Goal: Check status: Check status

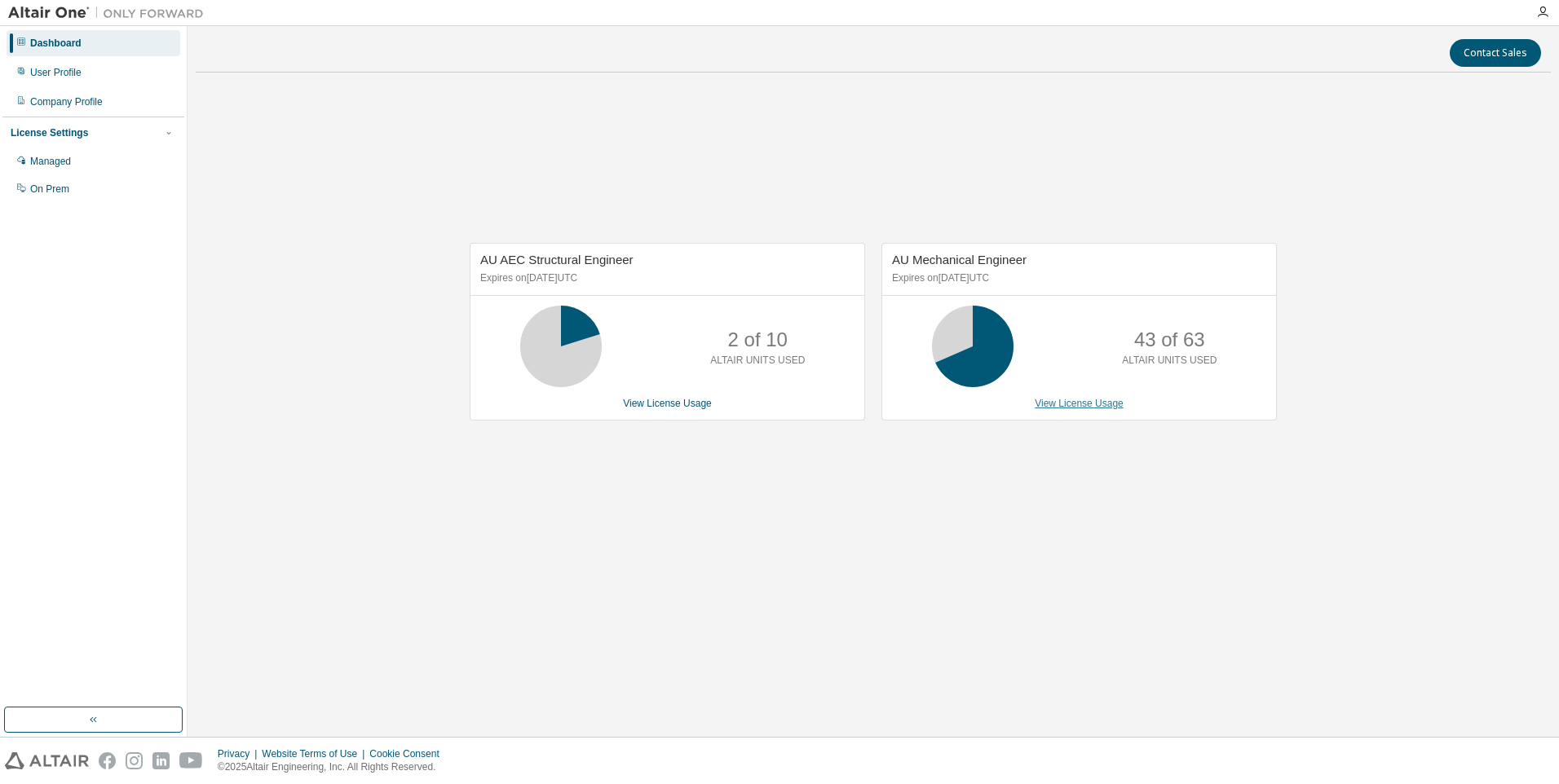
click at [1065, 408] on link "View License Usage" at bounding box center [1079, 403] width 89 height 12
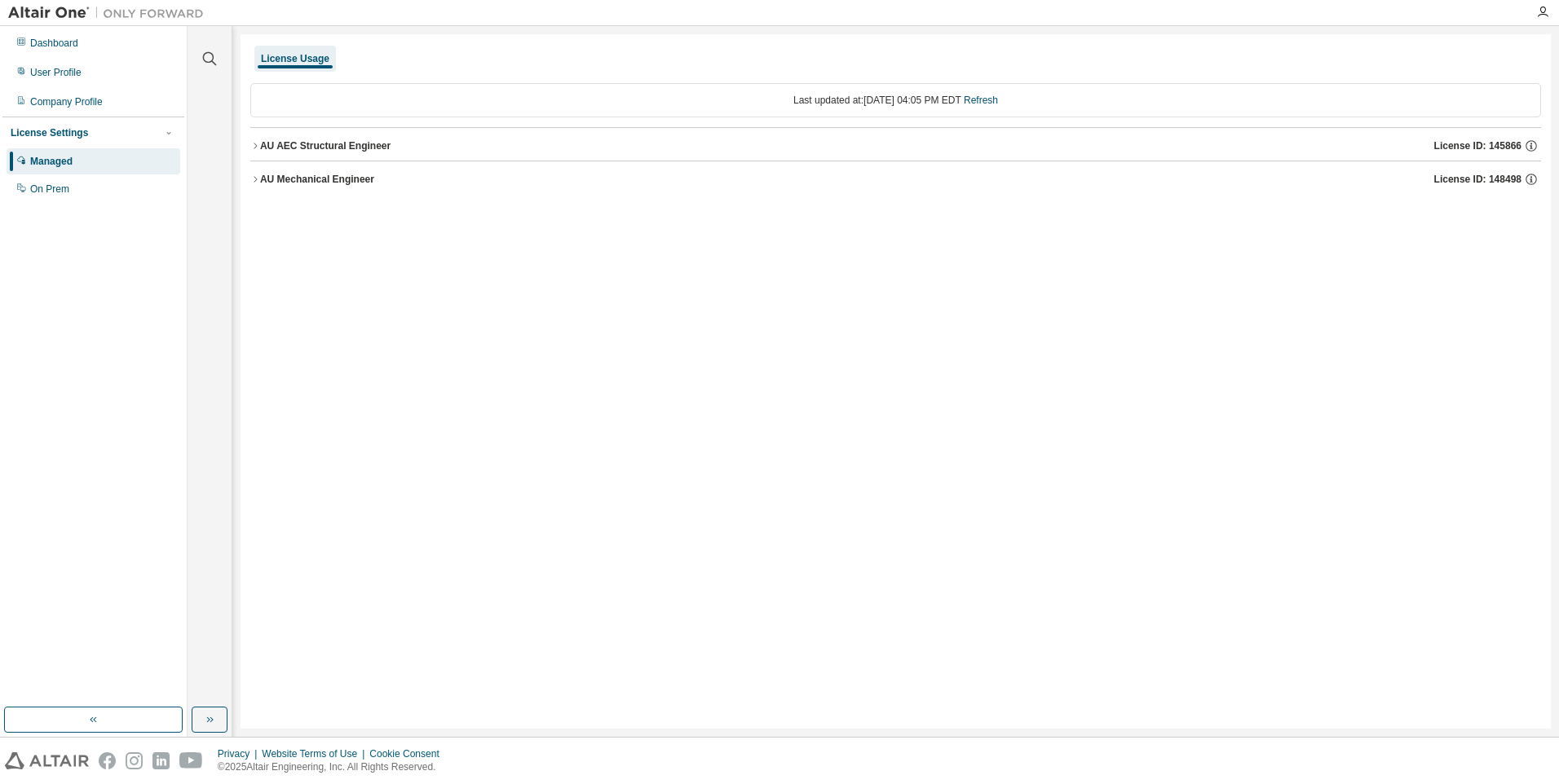
click at [352, 179] on div "AU Mechanical Engineer" at bounding box center [317, 179] width 114 height 14
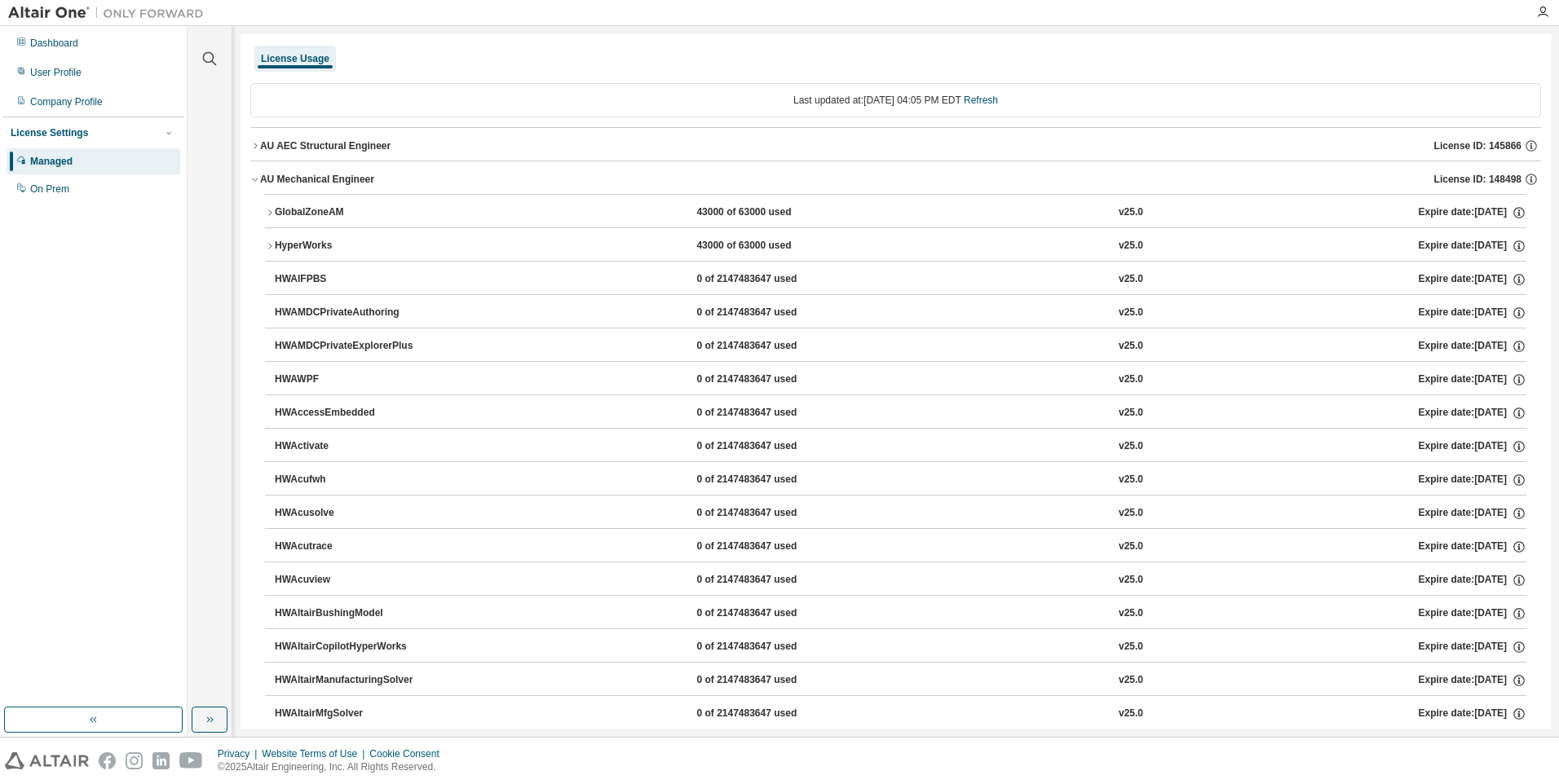
click at [277, 242] on div "HyperWorks" at bounding box center [348, 246] width 147 height 14
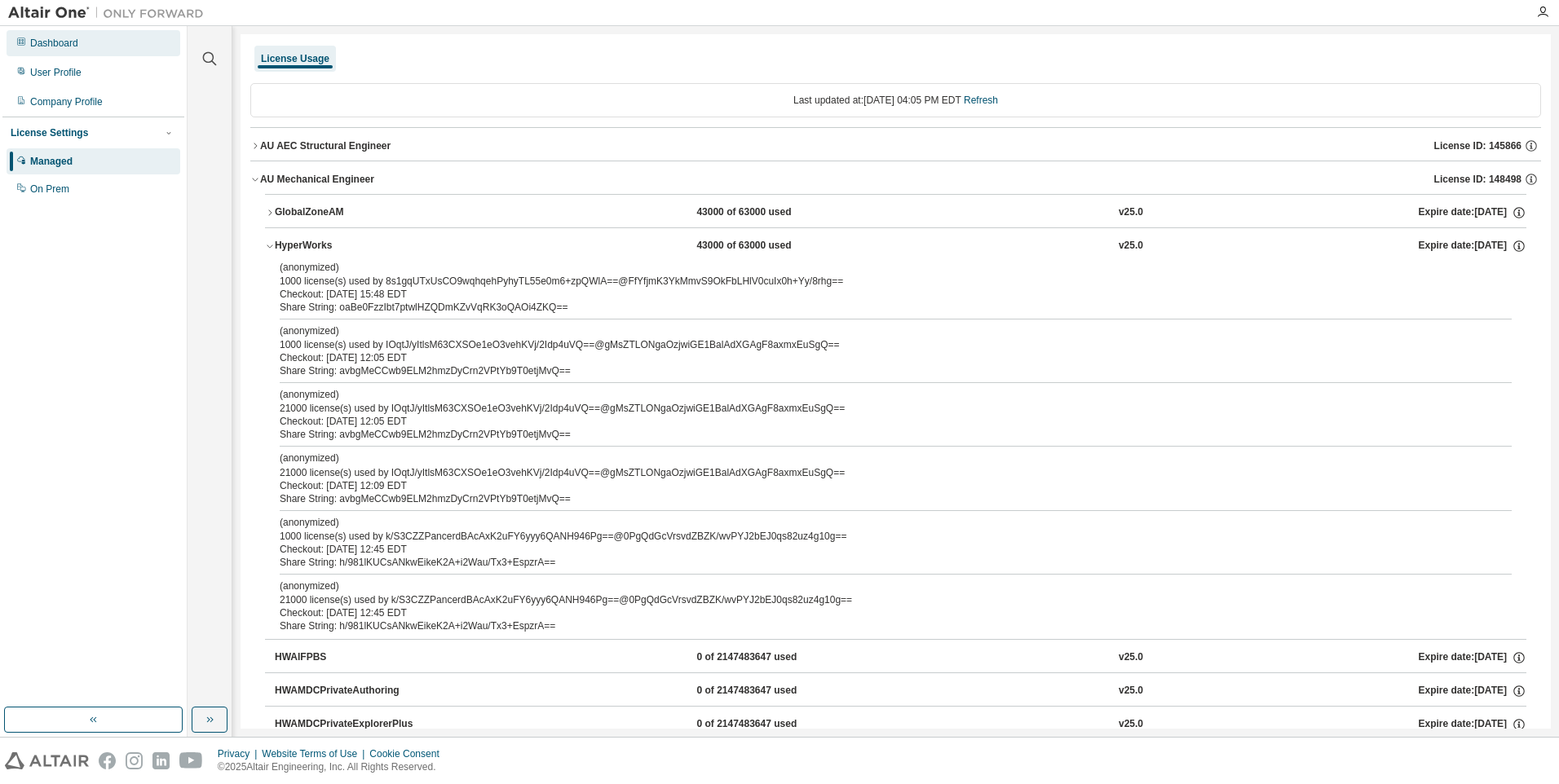
click at [68, 48] on div "Dashboard" at bounding box center [54, 43] width 48 height 14
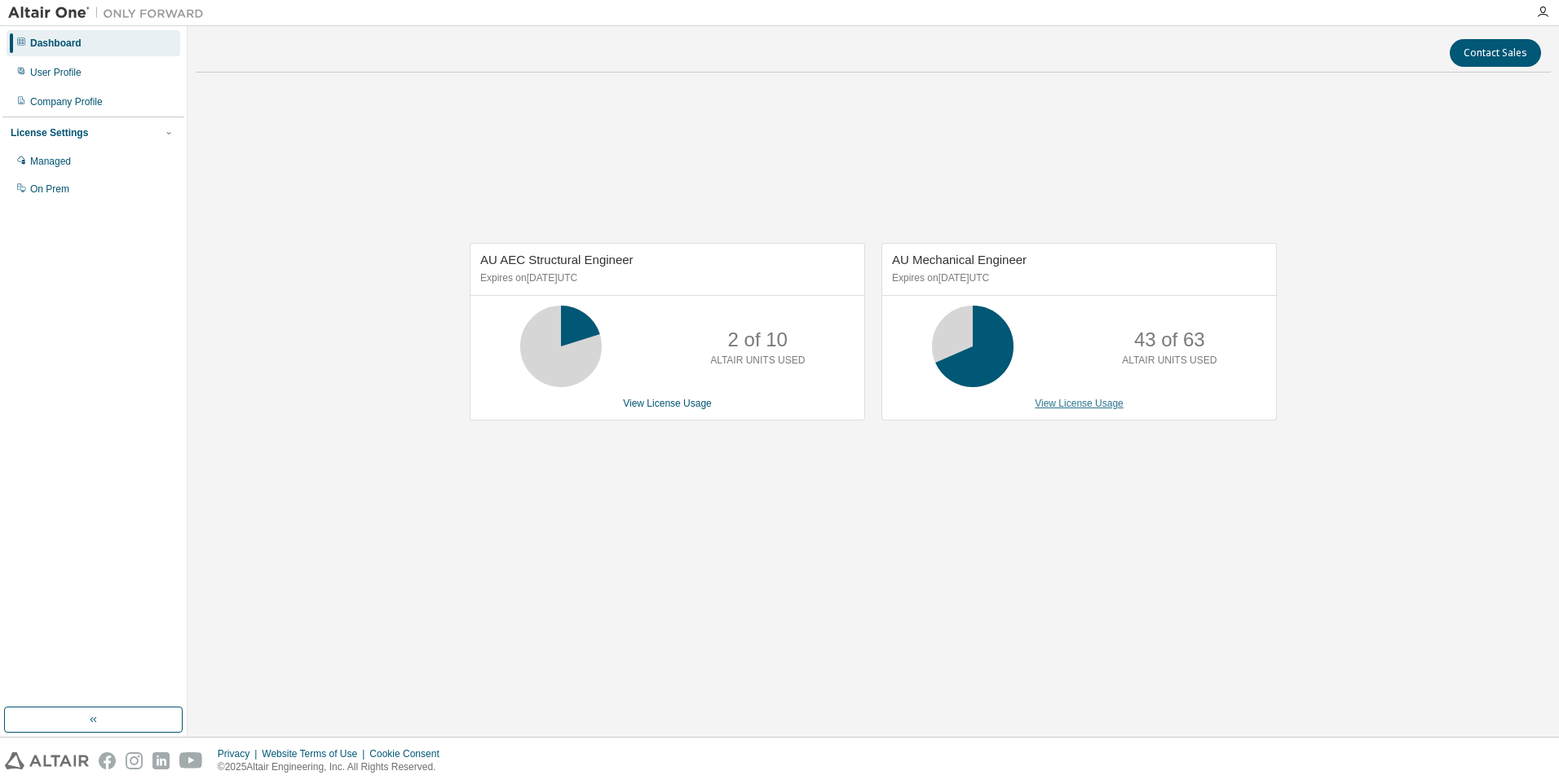
click at [1058, 400] on link "View License Usage" at bounding box center [1079, 403] width 89 height 12
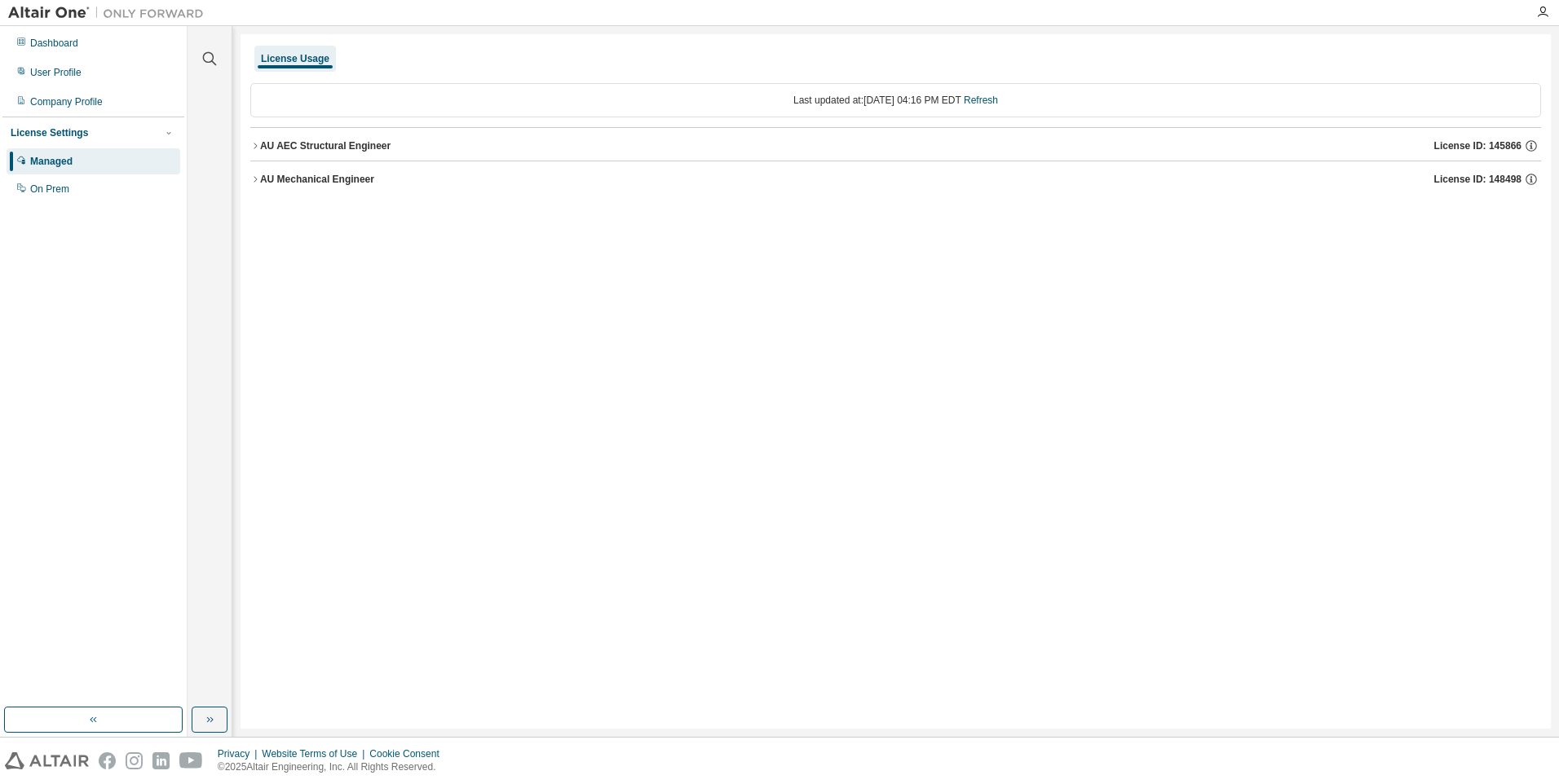
click at [265, 184] on div "AU Mechanical Engineer" at bounding box center [317, 179] width 114 height 14
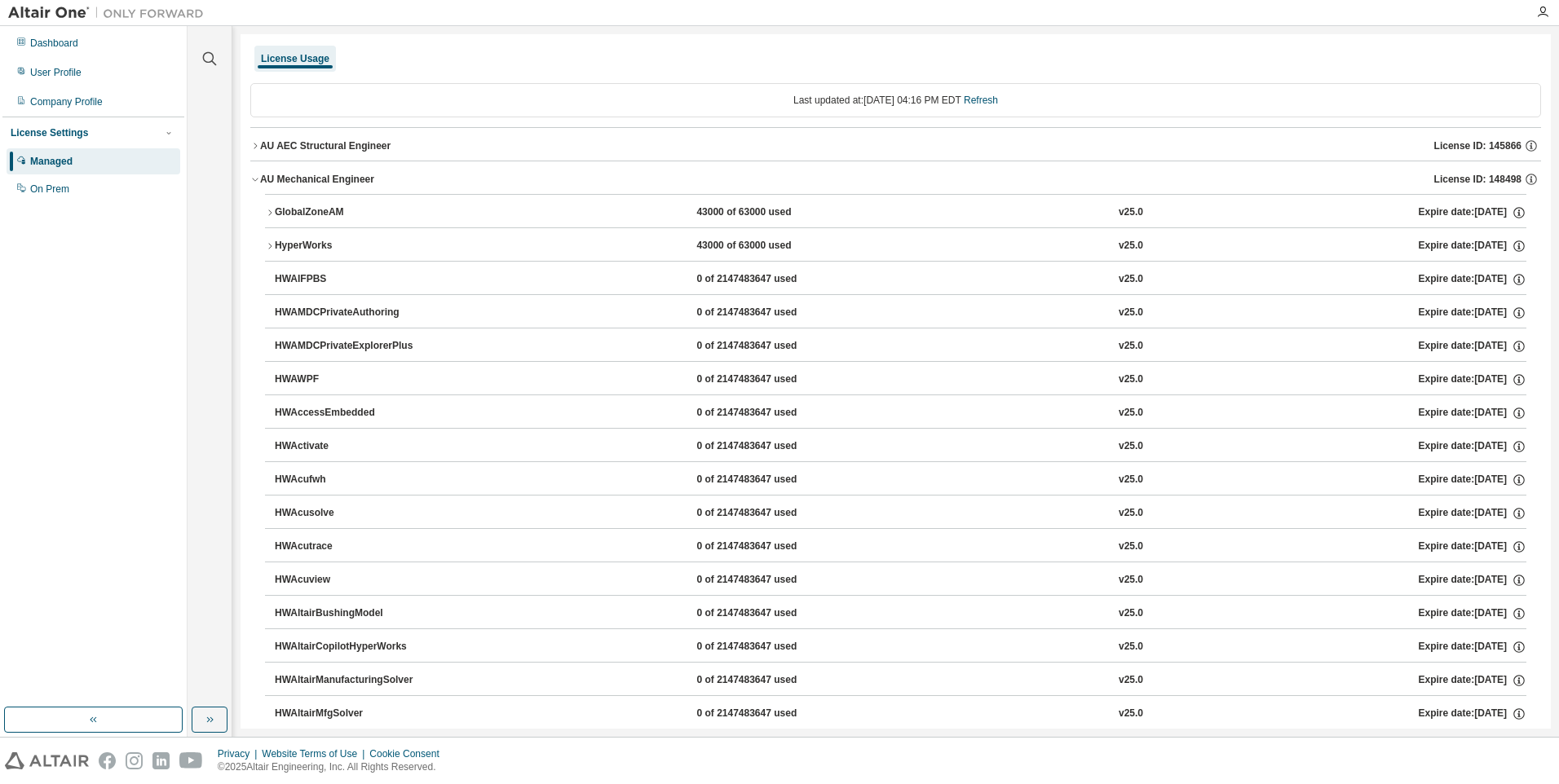
click at [295, 150] on div "AU AEC Structural Engineer" at bounding box center [325, 146] width 130 height 14
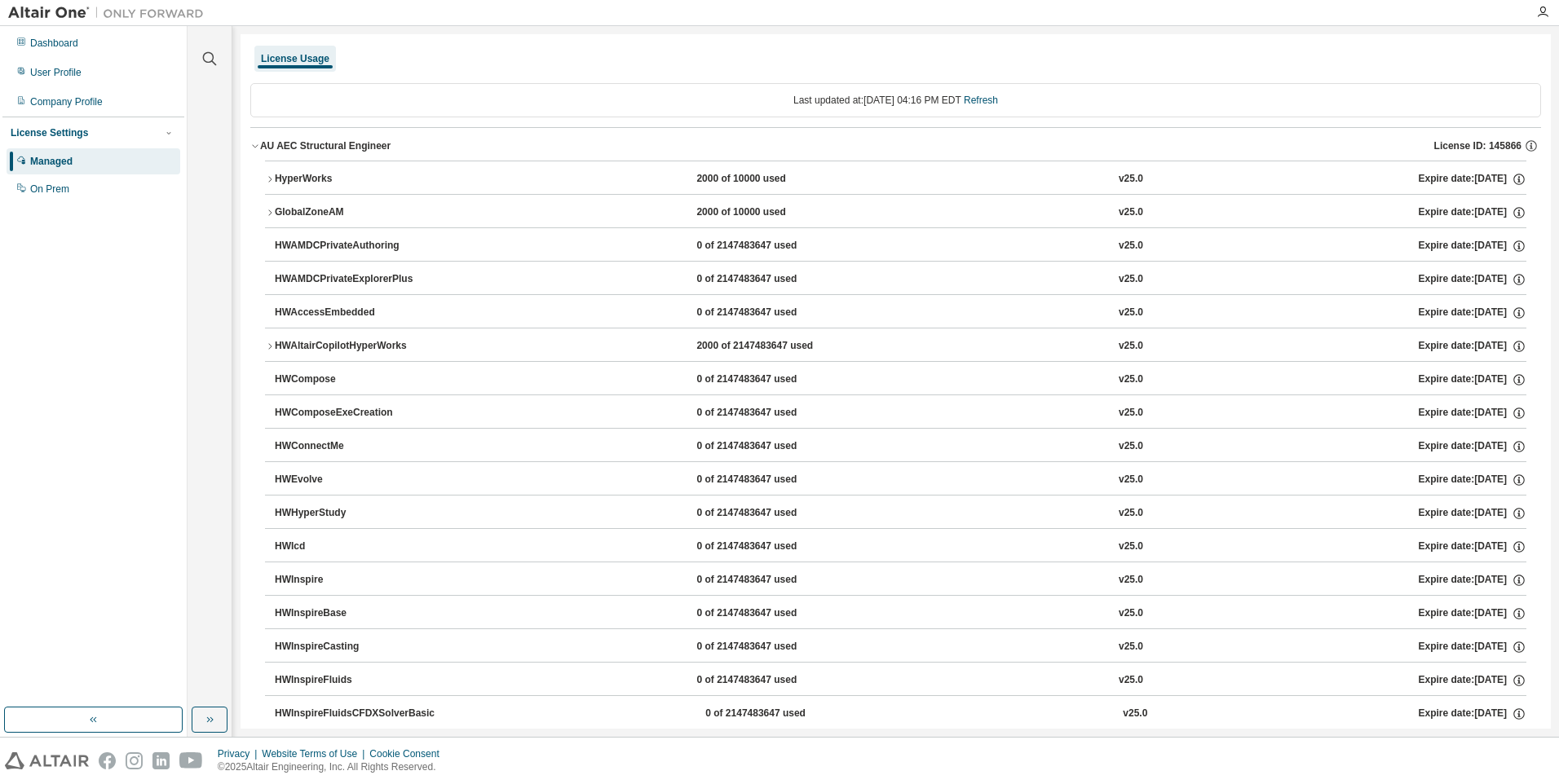
click at [255, 148] on icon "button" at bounding box center [255, 146] width 6 height 3
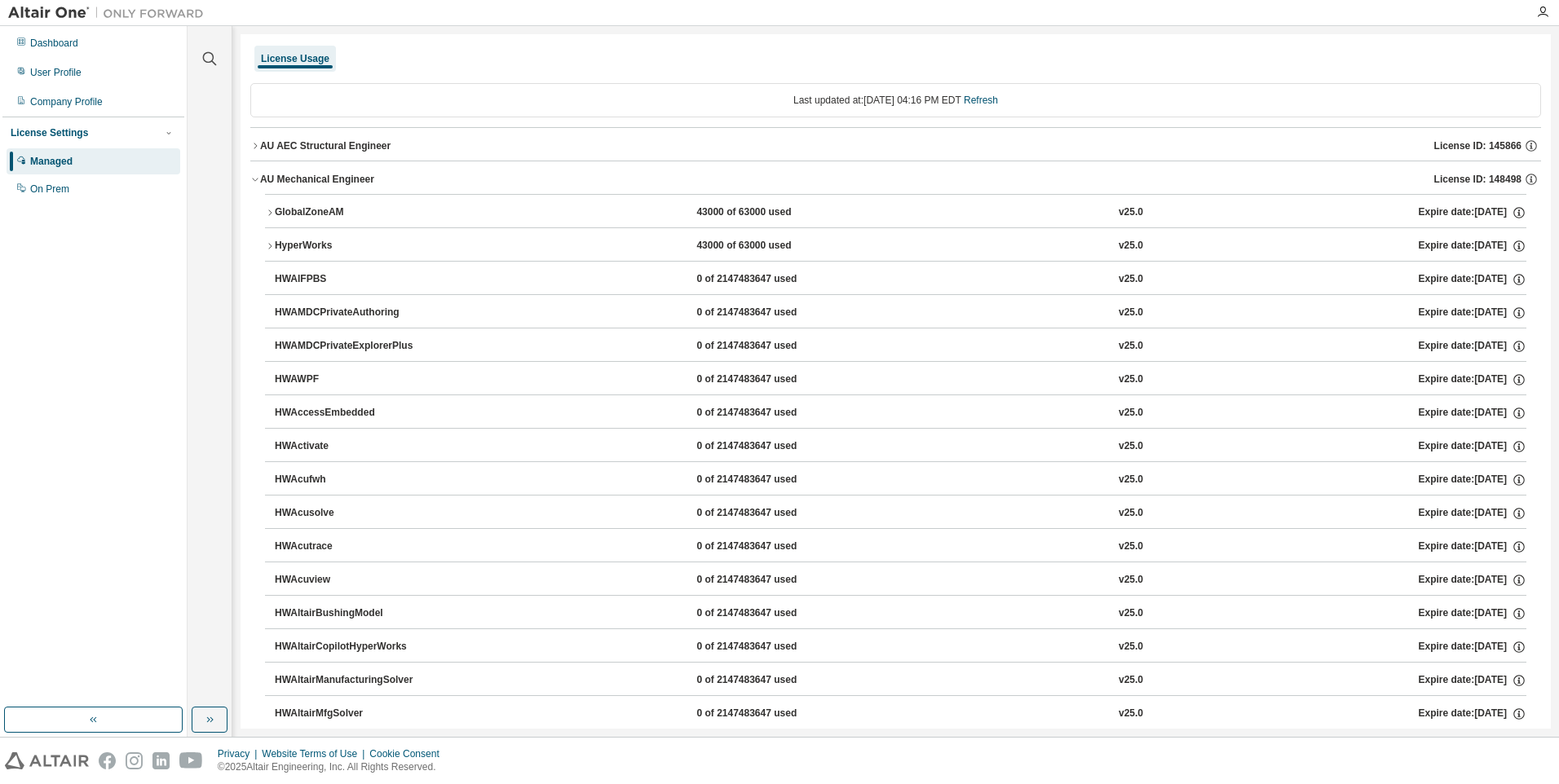
click at [350, 242] on div "HyperWorks" at bounding box center [348, 246] width 147 height 14
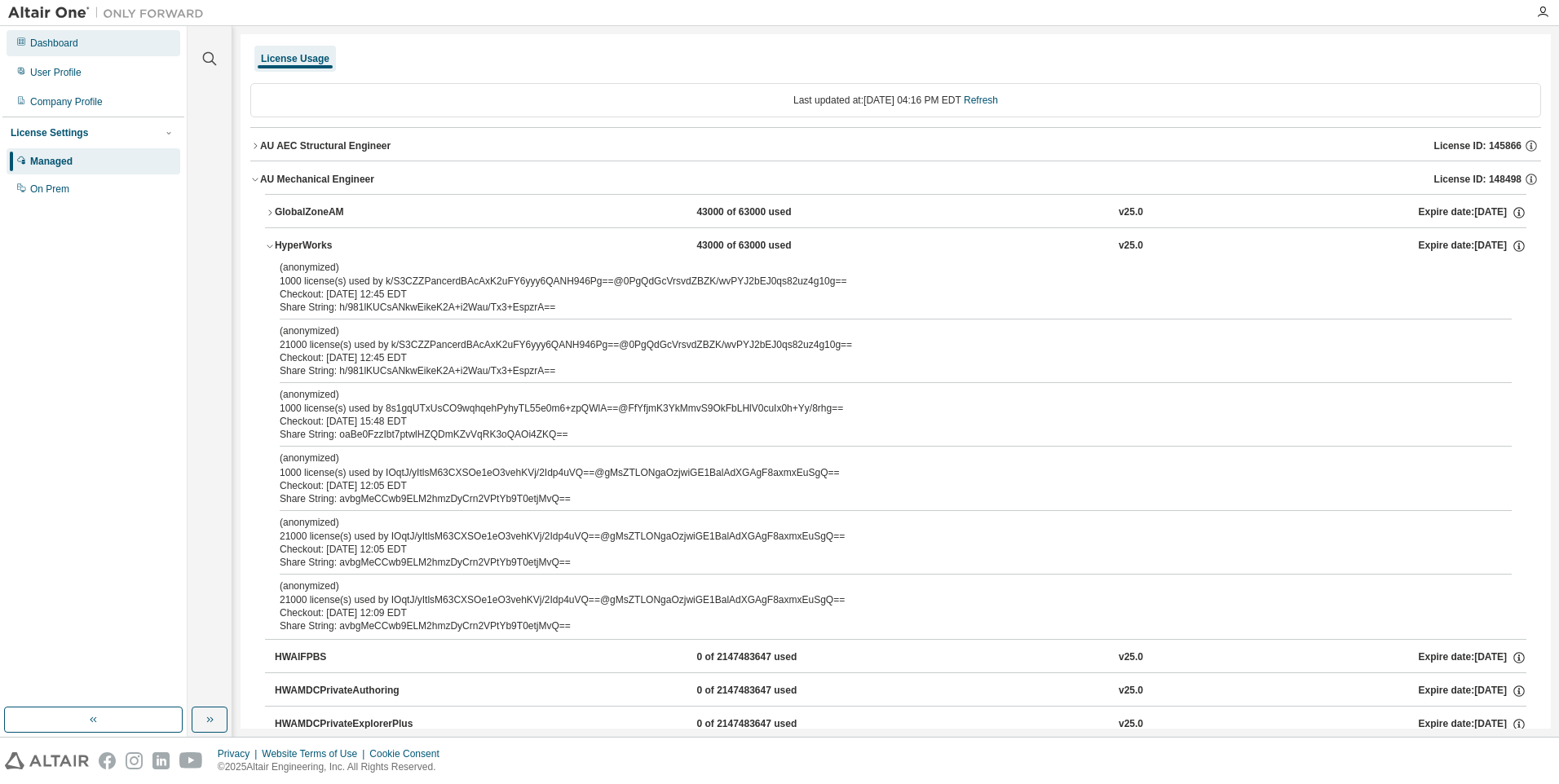
click at [89, 46] on div "Dashboard" at bounding box center [94, 42] width 174 height 26
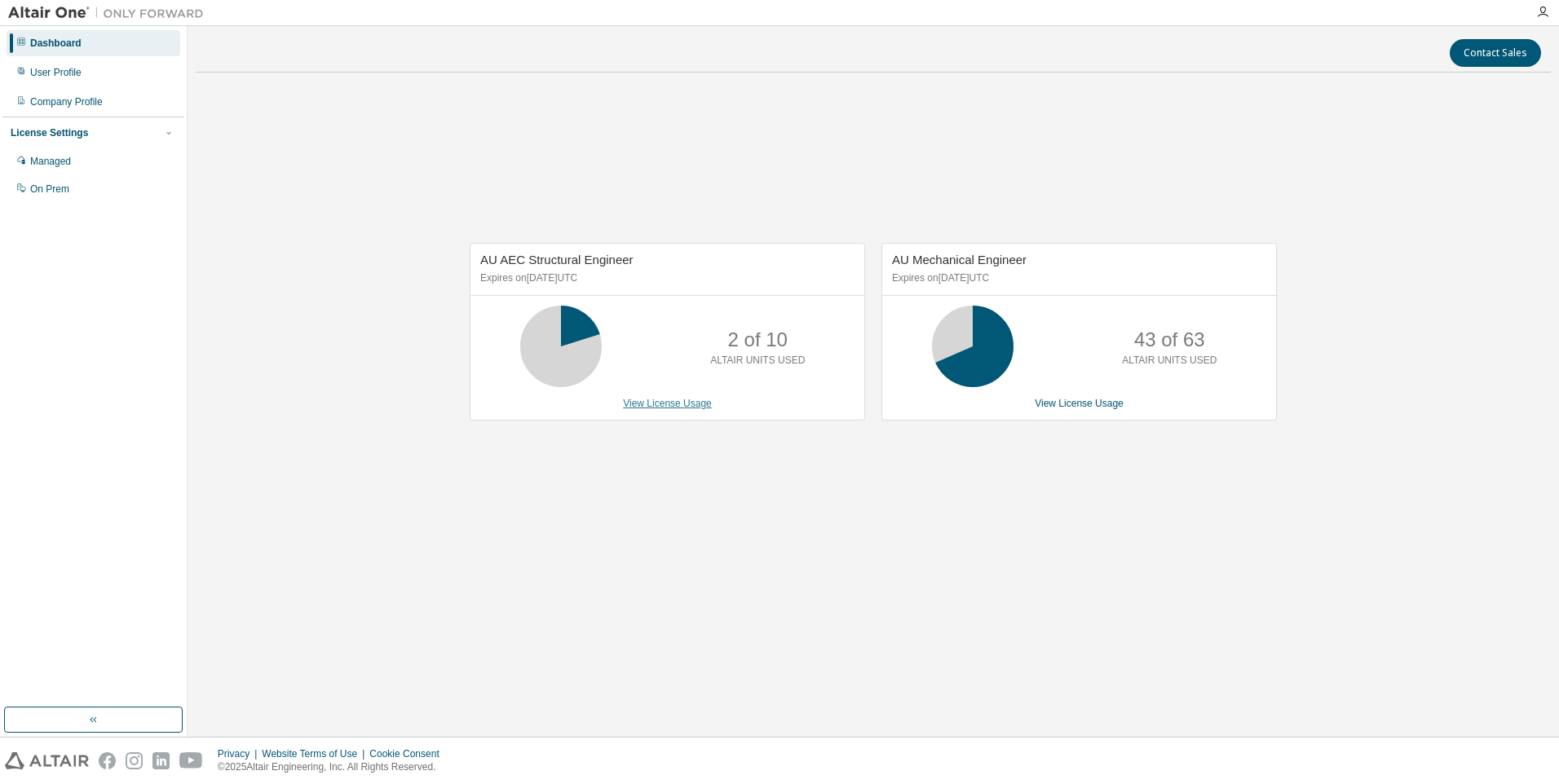
click at [644, 405] on link "View License Usage" at bounding box center [668, 403] width 89 height 12
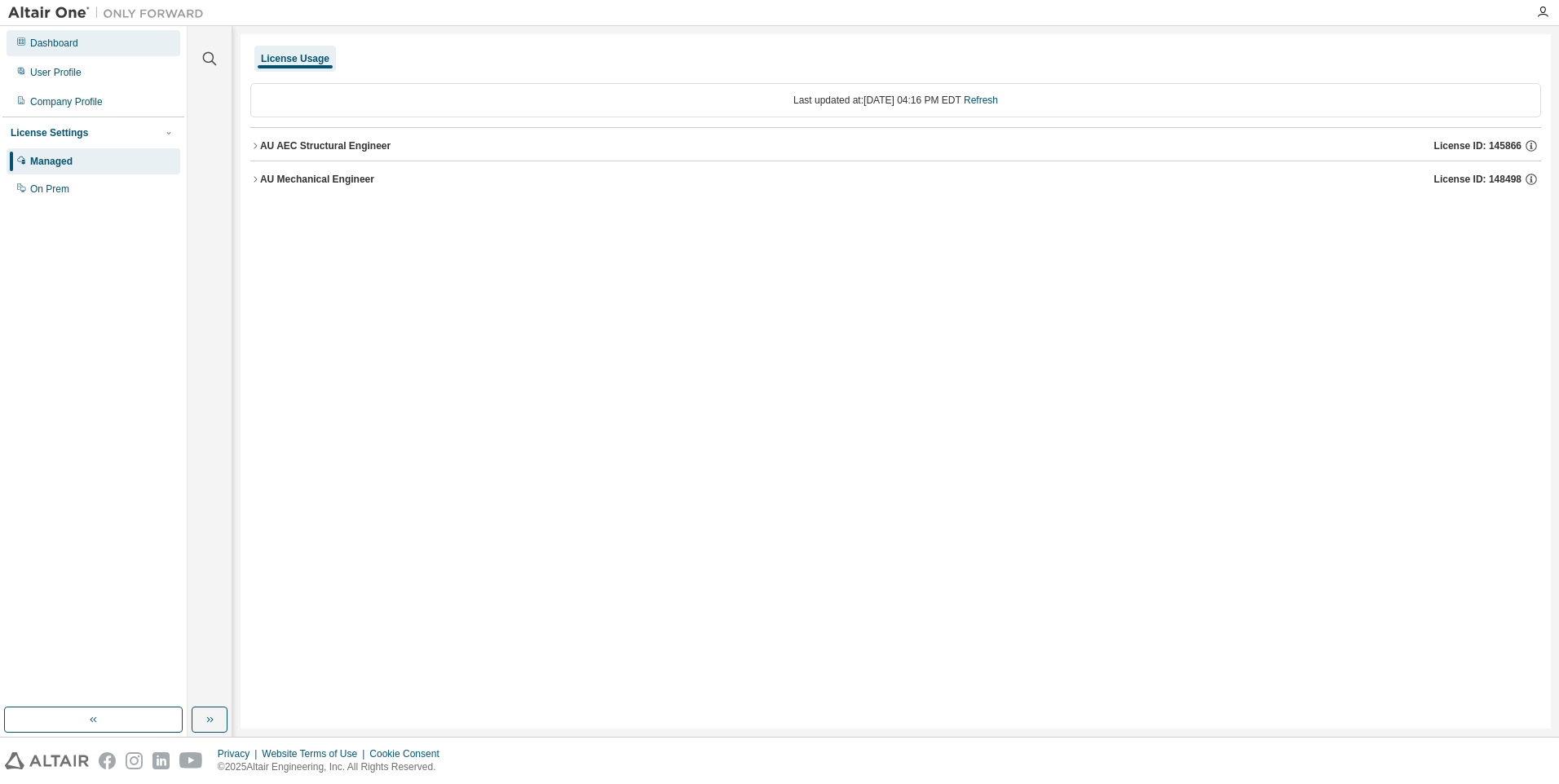
click at [66, 38] on div "Dashboard" at bounding box center [54, 43] width 48 height 14
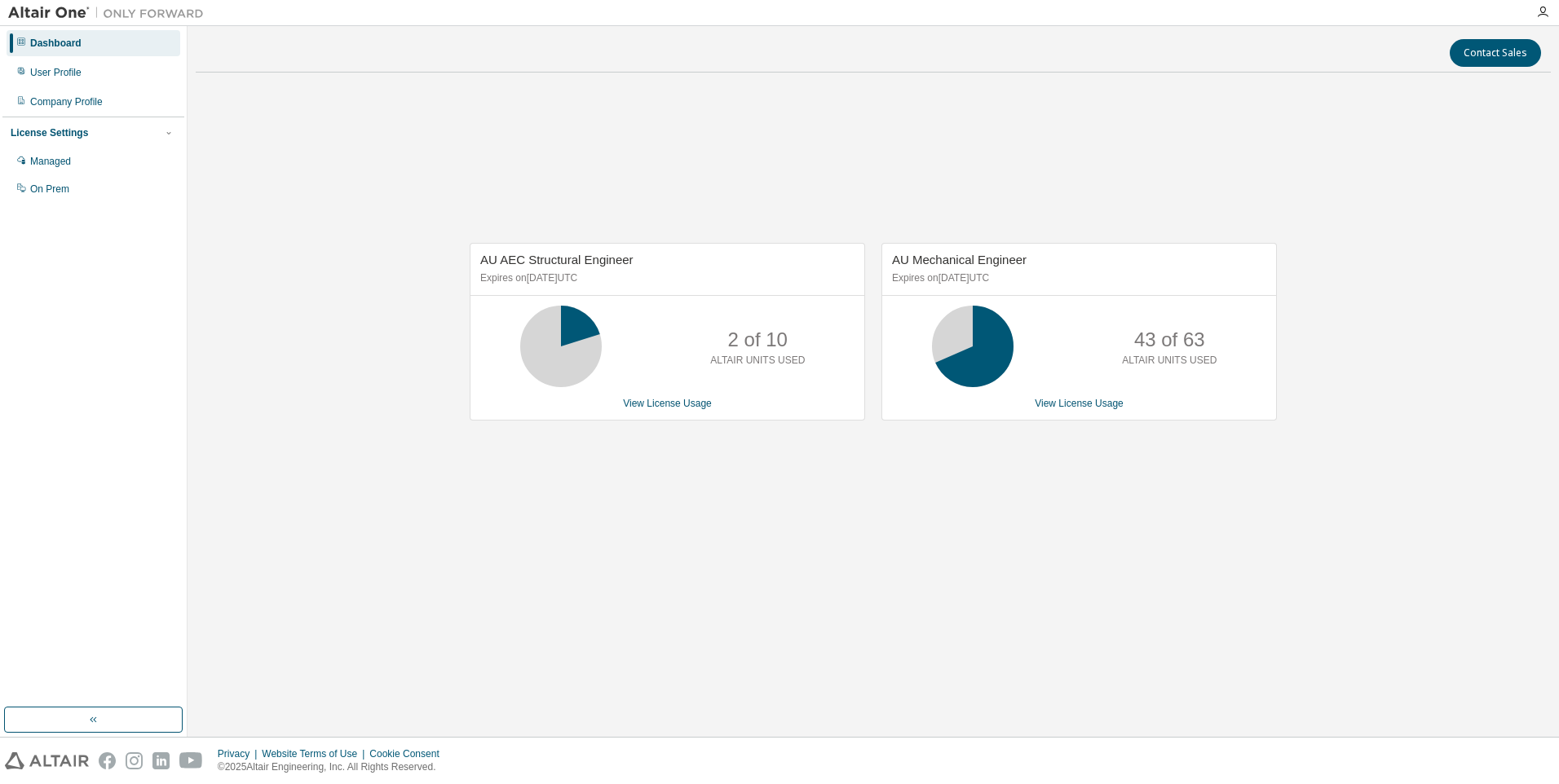
click at [58, 50] on div "Dashboard" at bounding box center [94, 42] width 174 height 26
click at [56, 160] on div "Managed" at bounding box center [50, 162] width 41 height 14
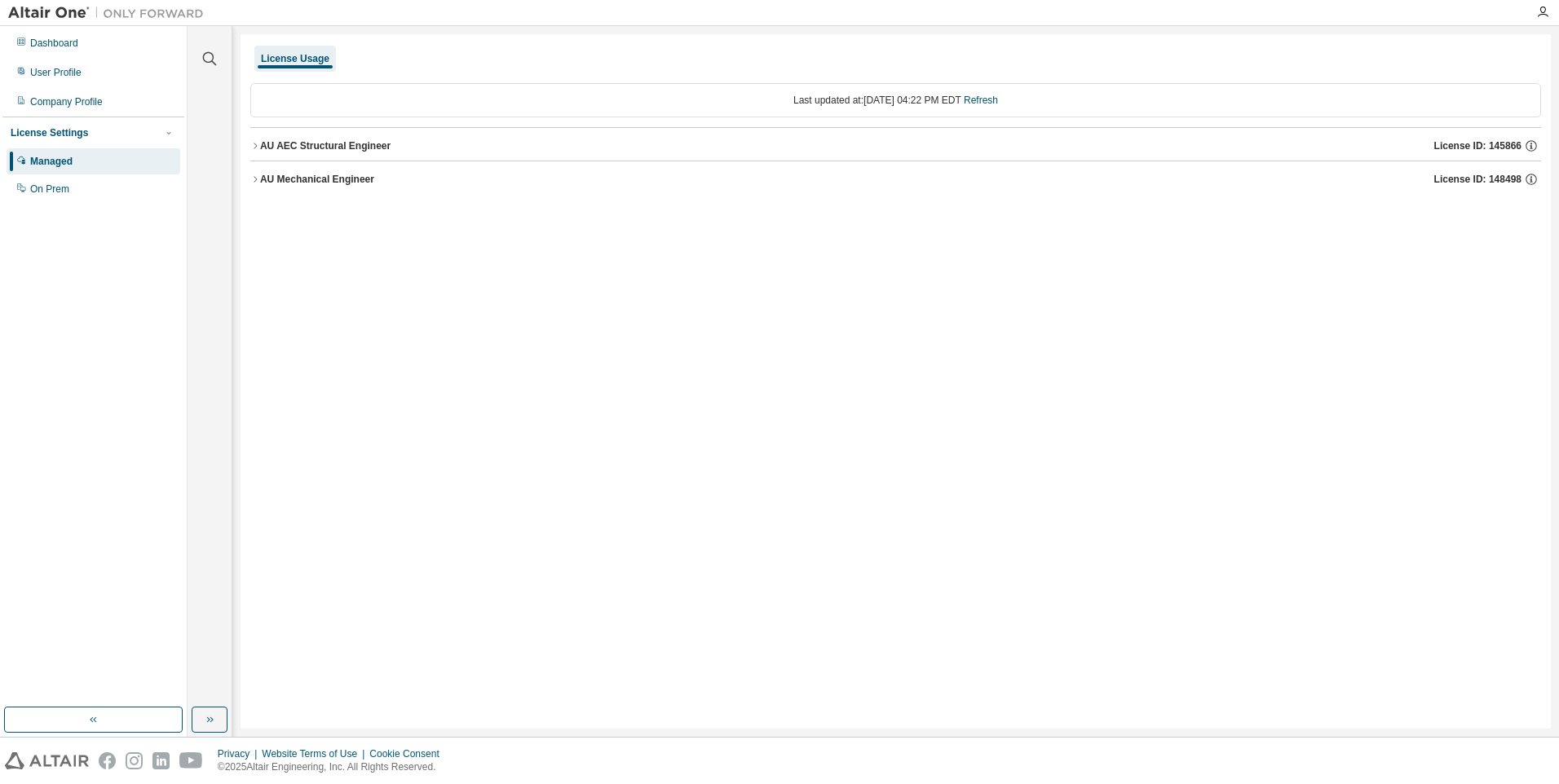
click at [259, 149] on icon "button" at bounding box center [255, 146] width 10 height 10
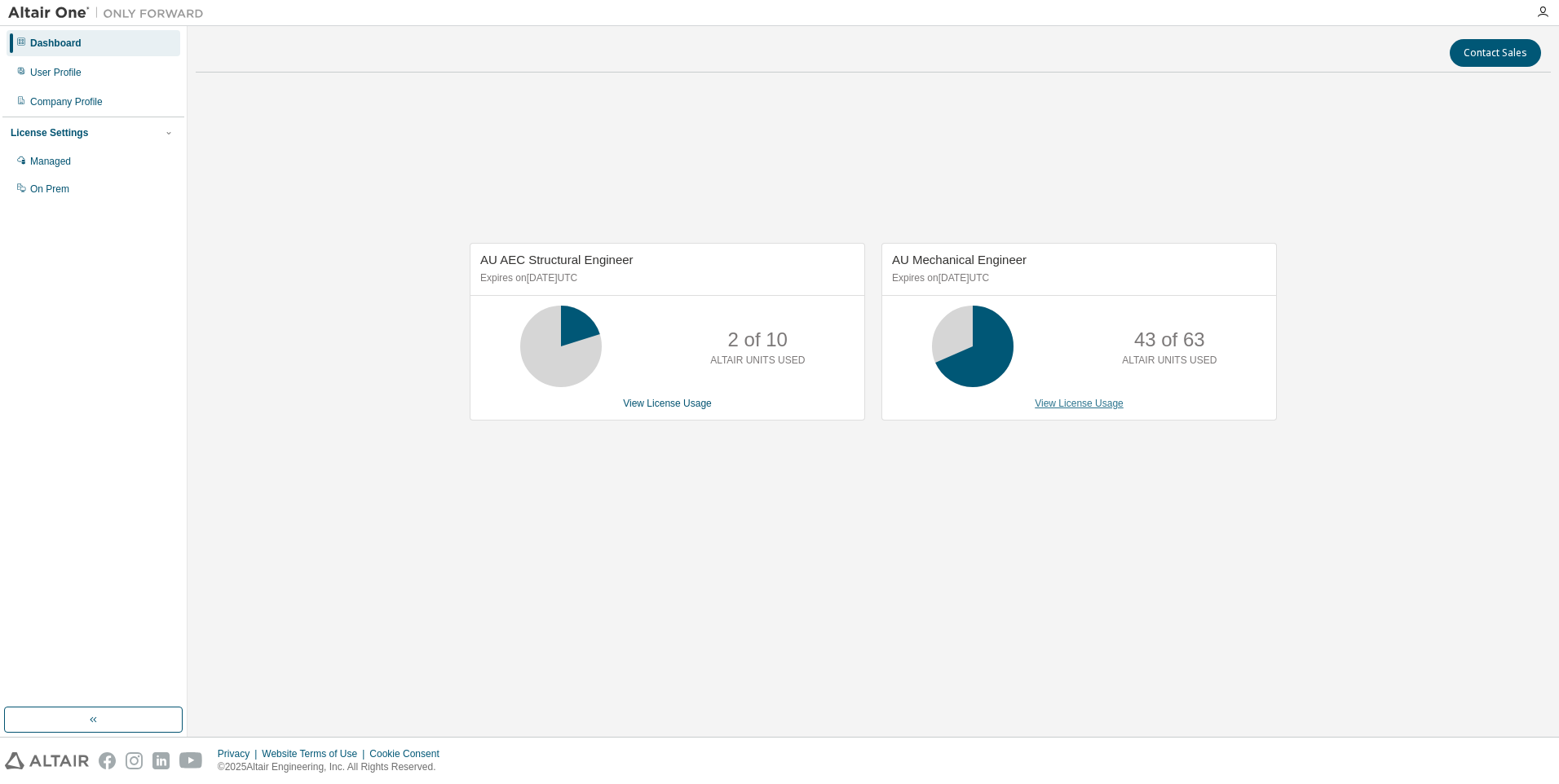
click at [1092, 406] on link "View License Usage" at bounding box center [1079, 403] width 89 height 12
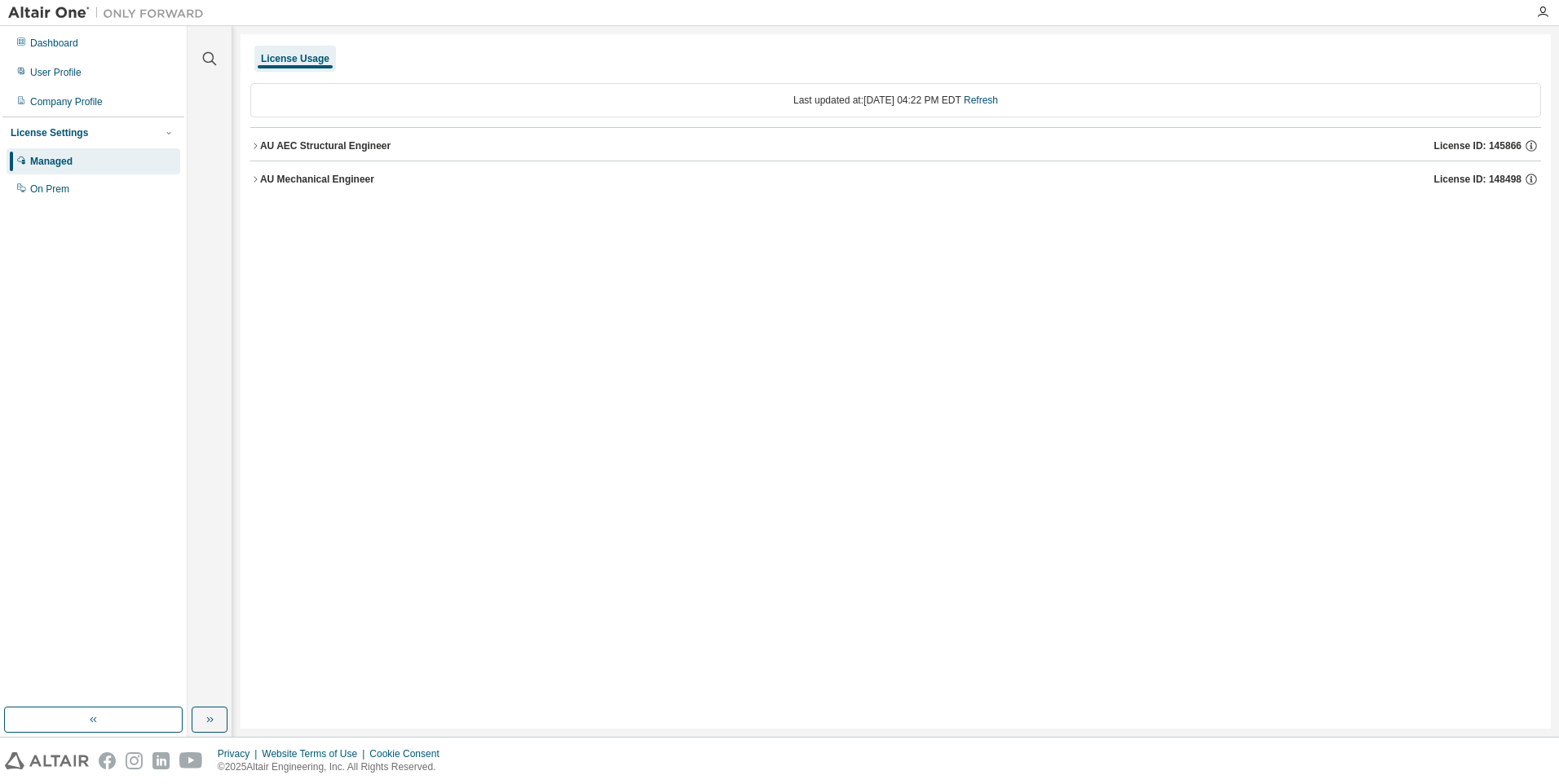
click at [345, 184] on div "AU Mechanical Engineer" at bounding box center [317, 179] width 114 height 14
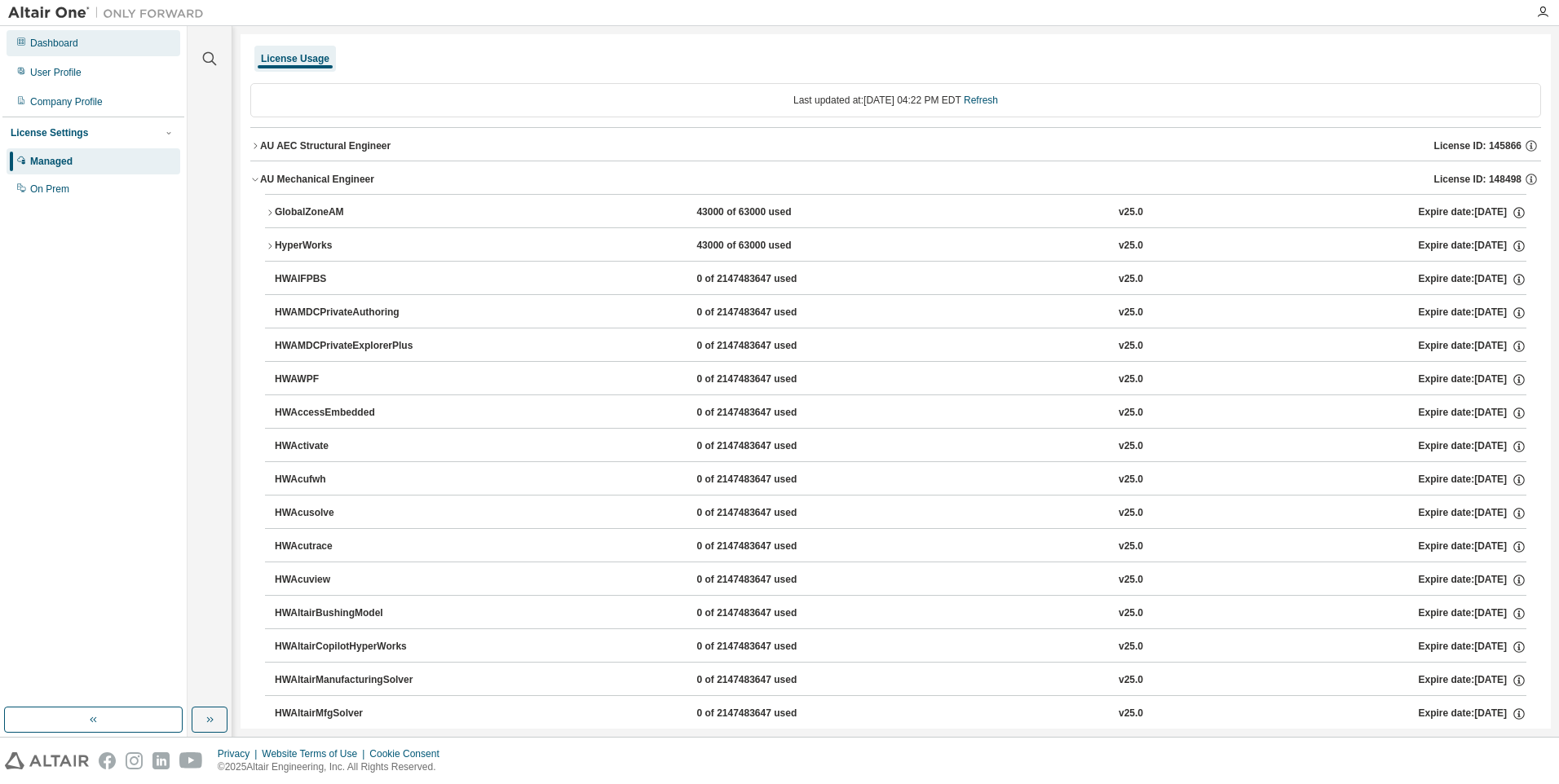
click at [41, 45] on div "Dashboard" at bounding box center [54, 43] width 48 height 14
